Goal: Find specific page/section: Find specific page/section

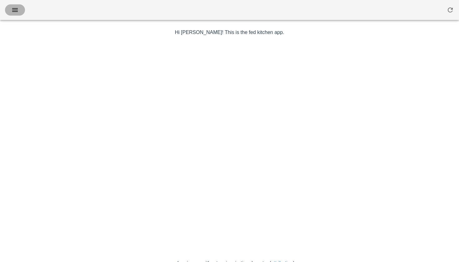
click at [13, 9] on icon "button" at bounding box center [14, 9] width 7 height 7
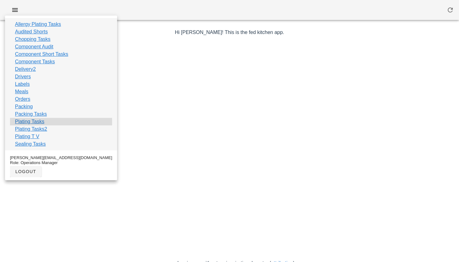
click at [36, 125] on link "Plating Tasks" at bounding box center [29, 121] width 29 height 7
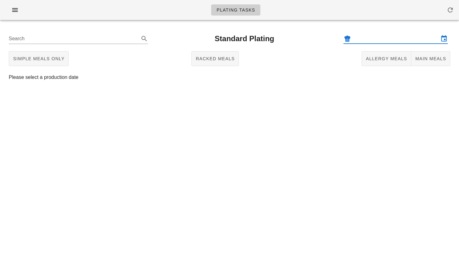
click at [369, 43] on input "text" at bounding box center [395, 39] width 87 height 10
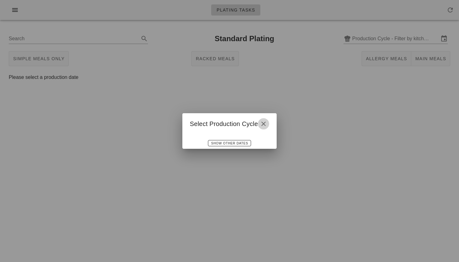
click at [261, 122] on icon "button" at bounding box center [263, 123] width 7 height 7
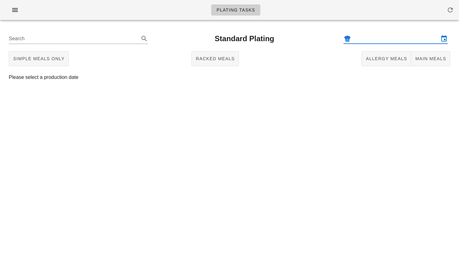
click at [364, 41] on input "text" at bounding box center [395, 39] width 87 height 10
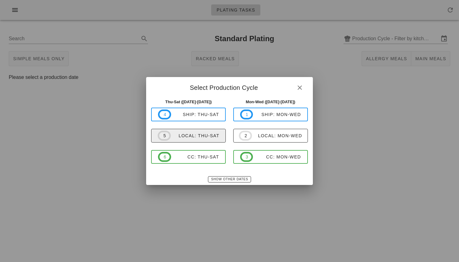
click at [172, 136] on div "local: Thu-Sat" at bounding box center [195, 135] width 49 height 5
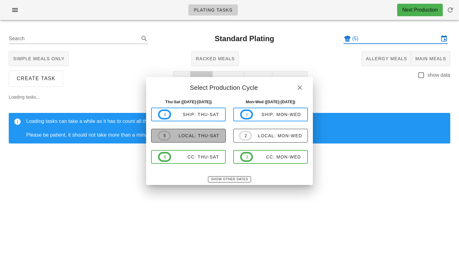
type input "local: Thu-Sat ([DATE]-[DATE])"
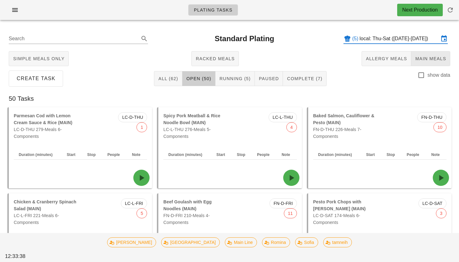
click at [427, 58] on span "Main Meals" at bounding box center [430, 58] width 31 height 5
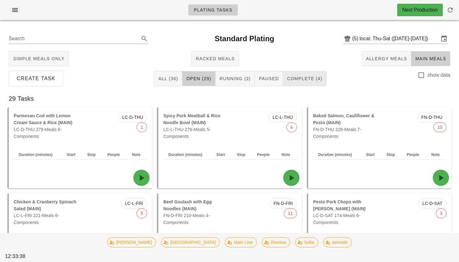
click at [306, 77] on span "Complete (4)" at bounding box center [305, 78] width 36 height 5
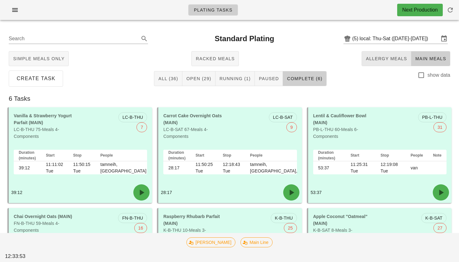
click at [368, 60] on span "Allergy Meals" at bounding box center [387, 58] width 42 height 5
